Goal: Task Accomplishment & Management: Manage account settings

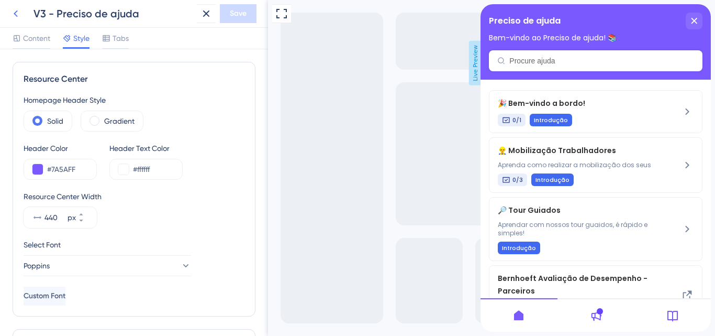
click at [15, 14] on icon at bounding box center [16, 13] width 4 height 7
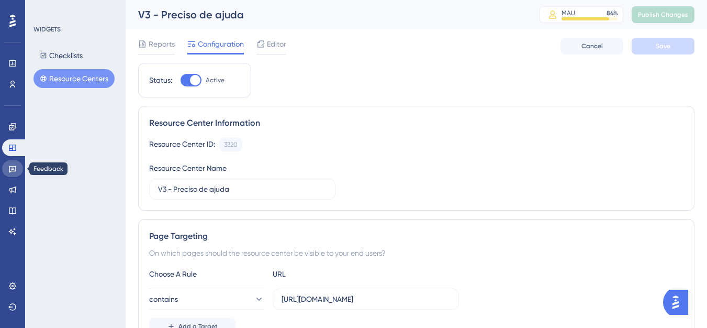
click at [13, 173] on link at bounding box center [12, 168] width 21 height 17
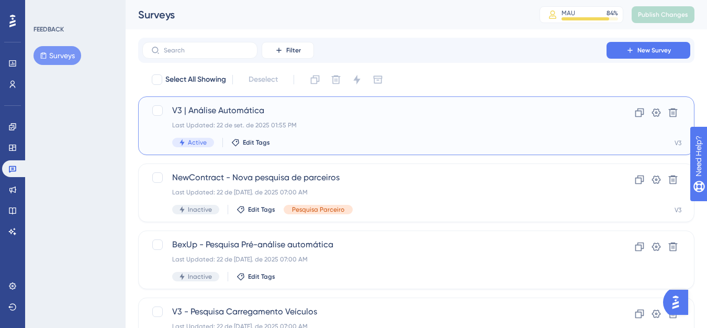
click at [241, 127] on div "Last Updated: 22 de set. de 2025 01:55 PM" at bounding box center [374, 125] width 405 height 8
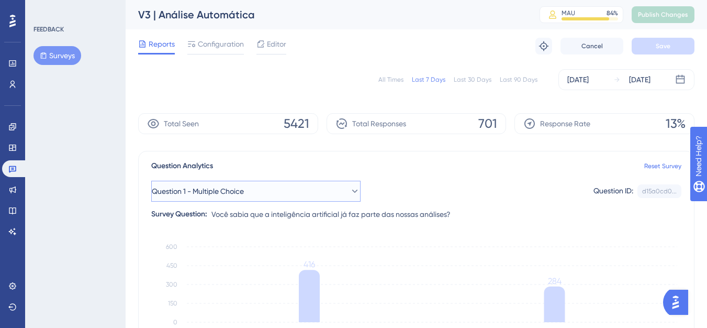
click at [258, 195] on button "Question 1 - Multiple Choice" at bounding box center [255, 191] width 209 height 21
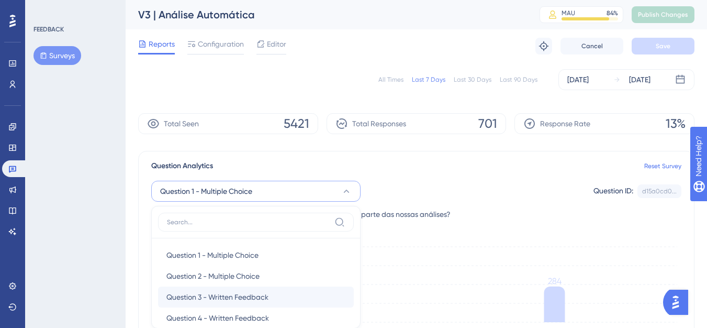
scroll to position [103, 0]
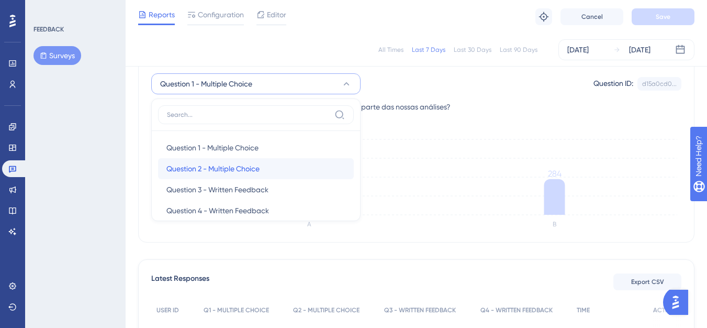
click at [244, 171] on span "Question 2 - Multiple Choice" at bounding box center [213, 168] width 93 height 13
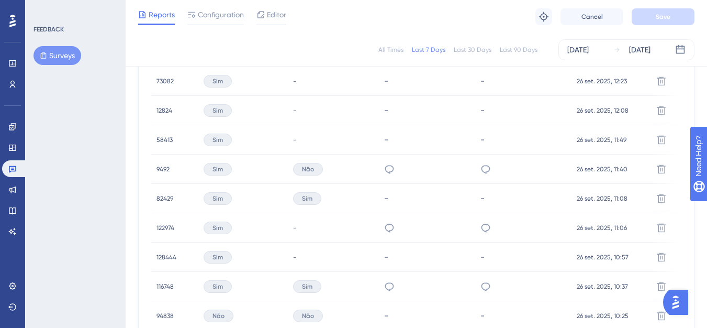
scroll to position [470, 0]
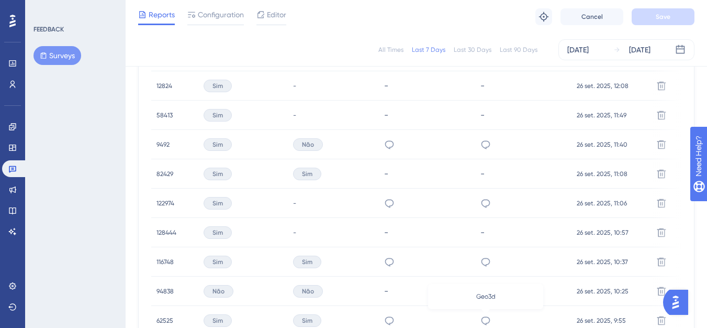
click at [485, 317] on icon at bounding box center [485, 320] width 9 height 8
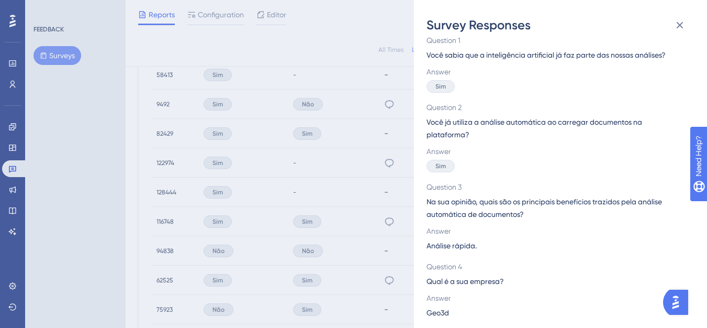
scroll to position [522, 0]
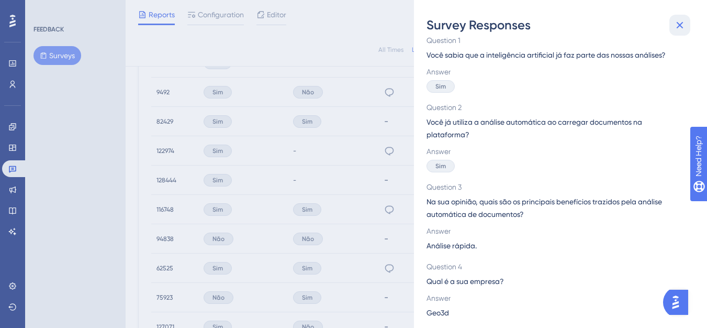
click at [681, 29] on icon at bounding box center [680, 25] width 13 height 13
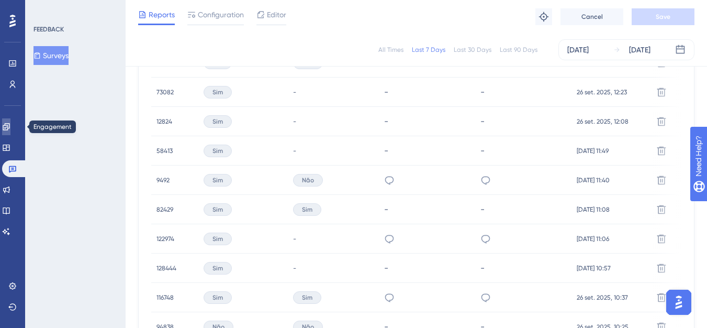
click at [10, 132] on link at bounding box center [6, 126] width 8 height 17
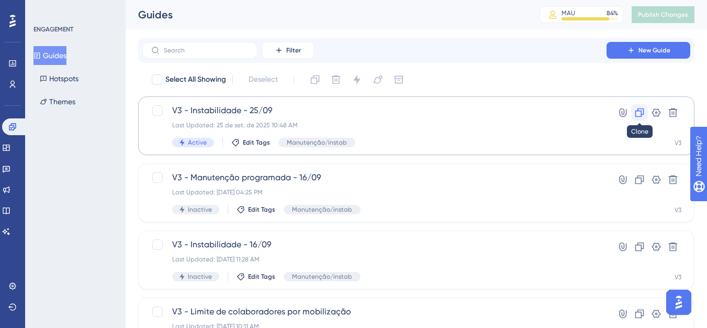
click at [644, 114] on icon at bounding box center [640, 112] width 9 height 9
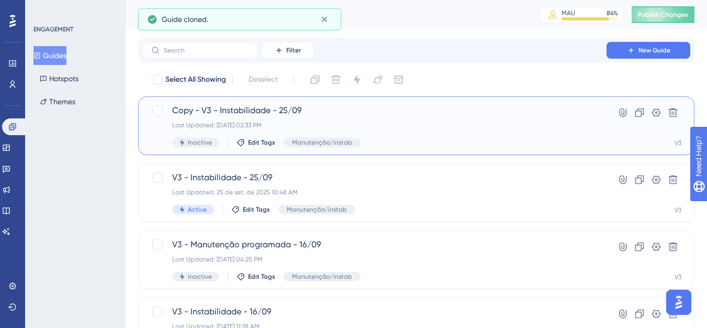
click at [256, 113] on span "Copy - V3 - Instabilidade - 25/09" at bounding box center [374, 110] width 405 height 13
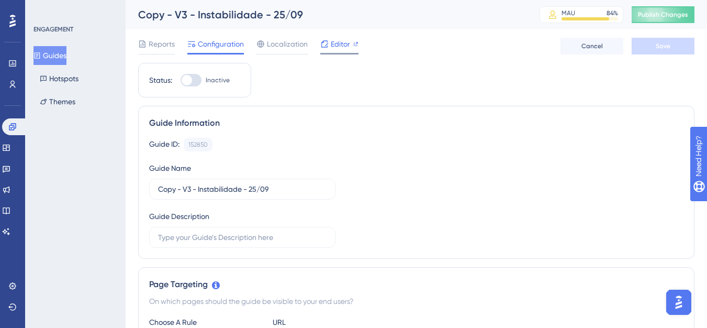
click at [333, 48] on span "Editor" at bounding box center [340, 44] width 19 height 13
click at [597, 50] on button "Cancel" at bounding box center [592, 46] width 63 height 17
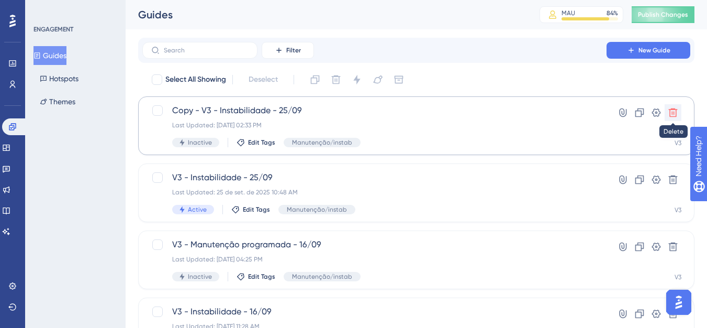
click at [678, 117] on icon at bounding box center [673, 112] width 10 height 10
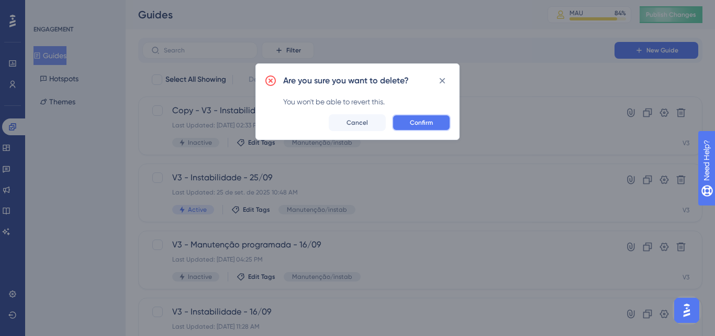
click at [439, 124] on button "Confirm" at bounding box center [421, 122] width 59 height 17
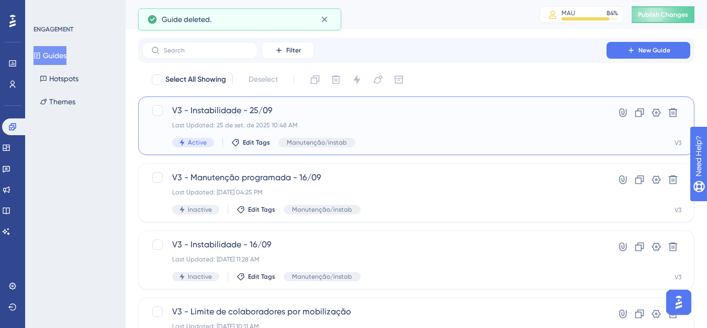
click at [242, 119] on div "V3 - Instabilidade - 25/09 Last Updated: [DATE] 10:48 AM Active Edit Tags Manut…" at bounding box center [374, 125] width 405 height 43
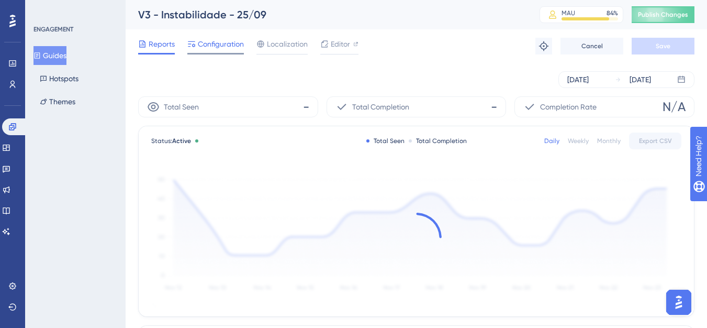
click at [194, 45] on icon at bounding box center [191, 44] width 7 height 6
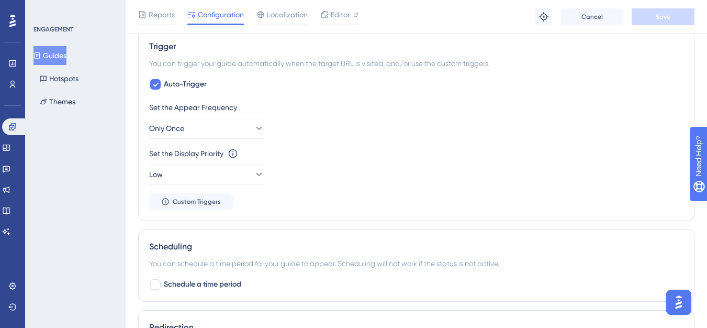
scroll to position [524, 0]
click at [194, 128] on button "Only Once" at bounding box center [206, 127] width 115 height 21
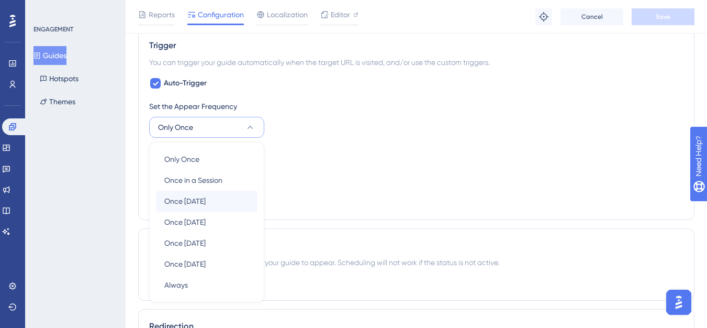
scroll to position [582, 0]
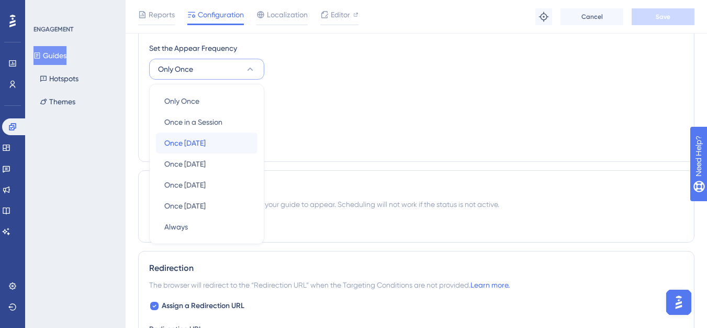
click at [182, 148] on span "Once [DATE]" at bounding box center [184, 143] width 41 height 13
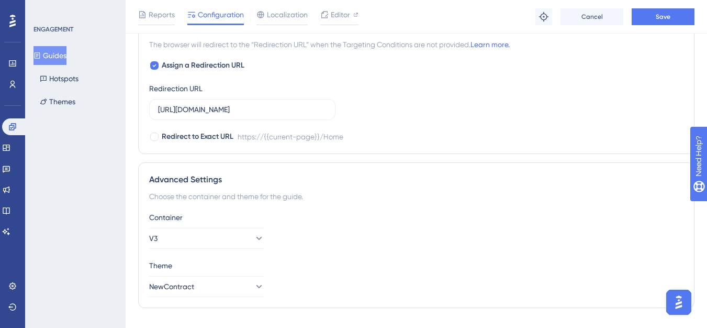
scroll to position [953, 0]
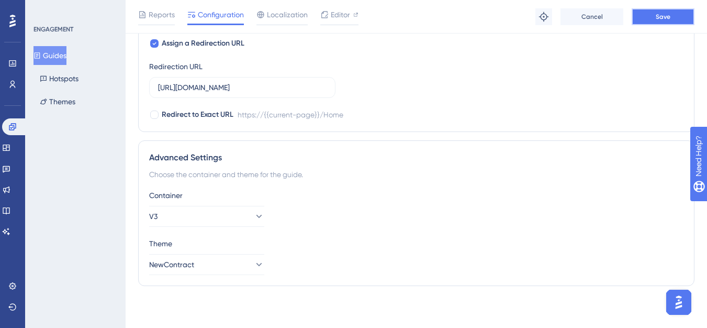
click at [663, 25] on button "Save" at bounding box center [663, 16] width 63 height 17
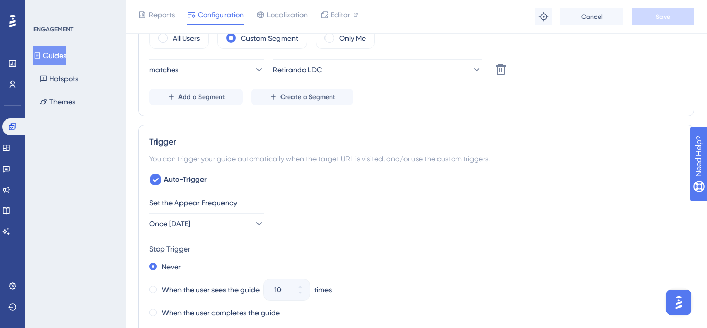
scroll to position [587, 0]
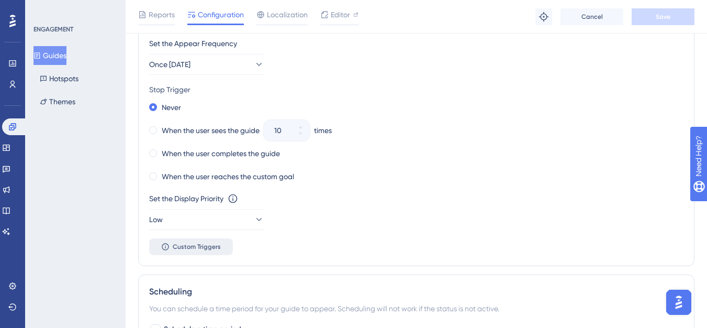
click at [177, 252] on button "Custom Triggers" at bounding box center [191, 246] width 84 height 17
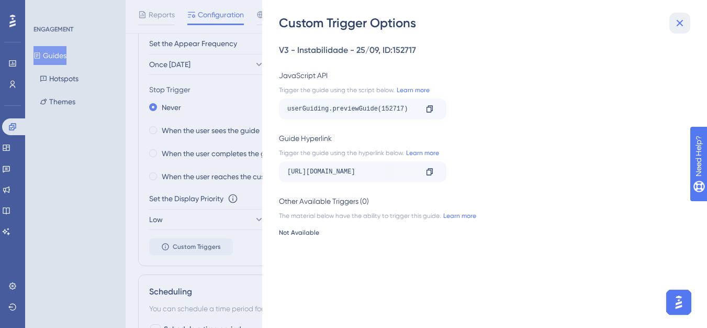
click at [688, 16] on button at bounding box center [680, 23] width 21 height 21
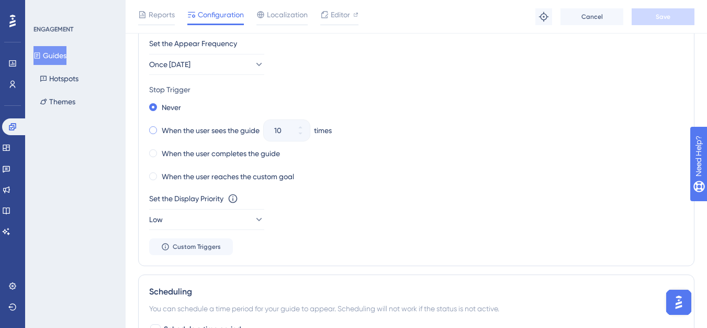
click at [203, 133] on label "When the user sees the guide" at bounding box center [211, 130] width 98 height 13
click at [298, 135] on button "10" at bounding box center [300, 135] width 19 height 10
click at [298, 135] on button "9" at bounding box center [300, 135] width 19 height 10
click at [298, 135] on button "8" at bounding box center [300, 135] width 19 height 10
click at [298, 135] on button "7" at bounding box center [300, 135] width 19 height 10
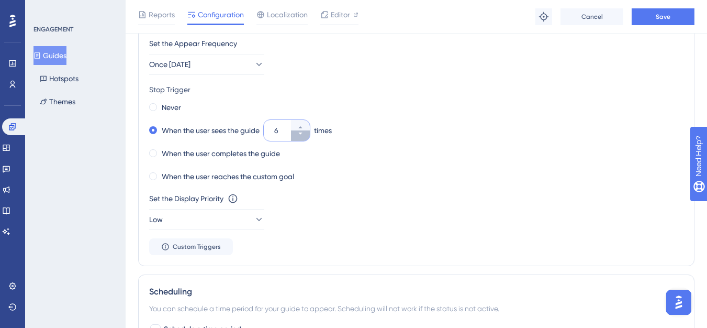
click at [298, 135] on button "6" at bounding box center [300, 135] width 19 height 10
click at [298, 135] on button "5" at bounding box center [300, 135] width 19 height 10
click at [298, 135] on button "4" at bounding box center [300, 135] width 19 height 10
type input "3"
click at [682, 21] on button "Save" at bounding box center [663, 16] width 63 height 17
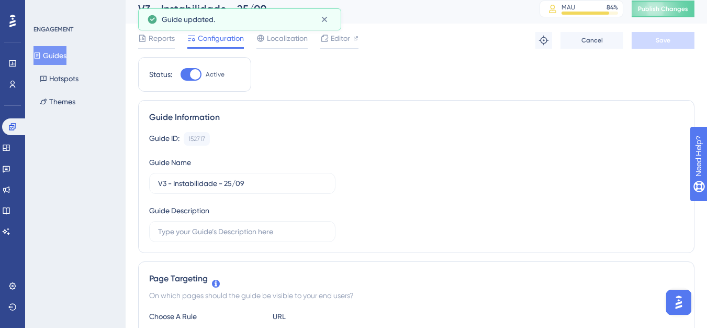
scroll to position [0, 0]
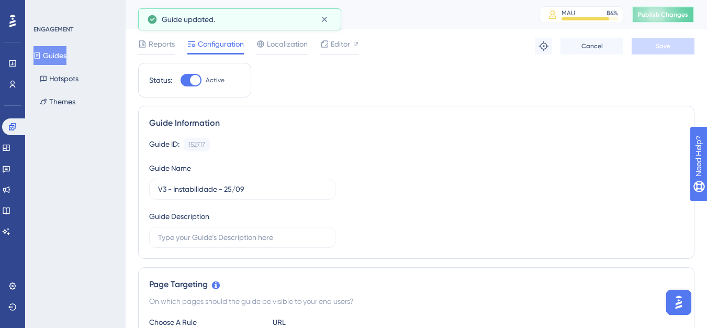
click at [654, 21] on button "Publish Changes" at bounding box center [663, 14] width 63 height 17
